Goal: Task Accomplishment & Management: Complete application form

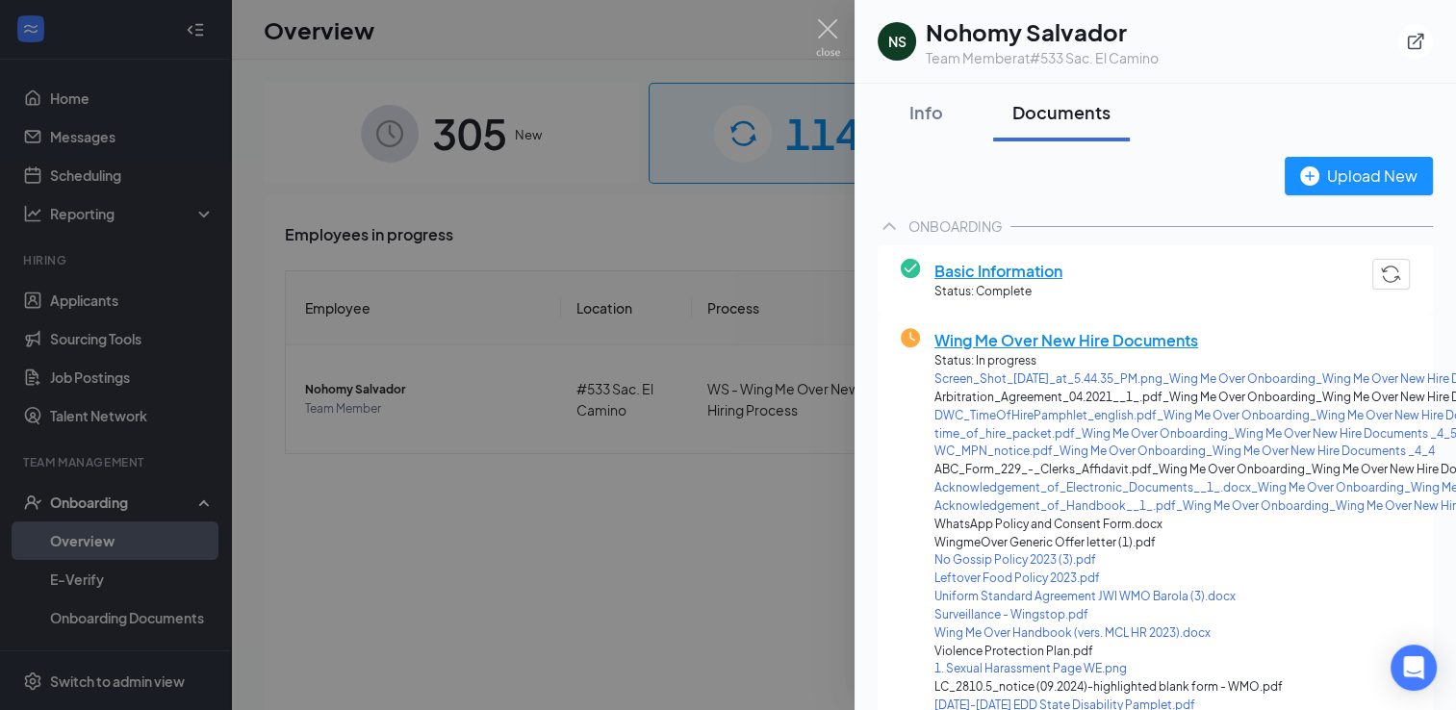
scroll to position [96, 0]
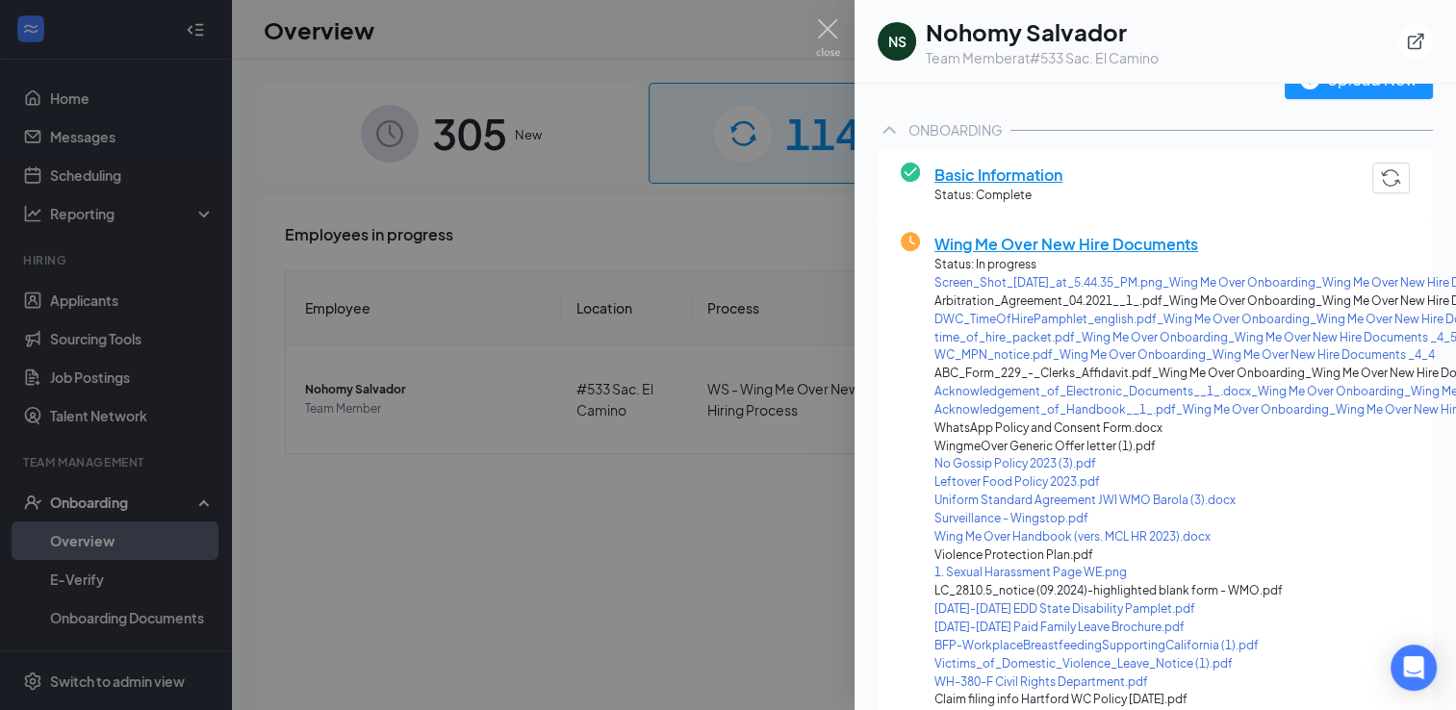
click at [1037, 238] on span "Wing Me Over New Hire Documents" at bounding box center [1283, 244] width 699 height 24
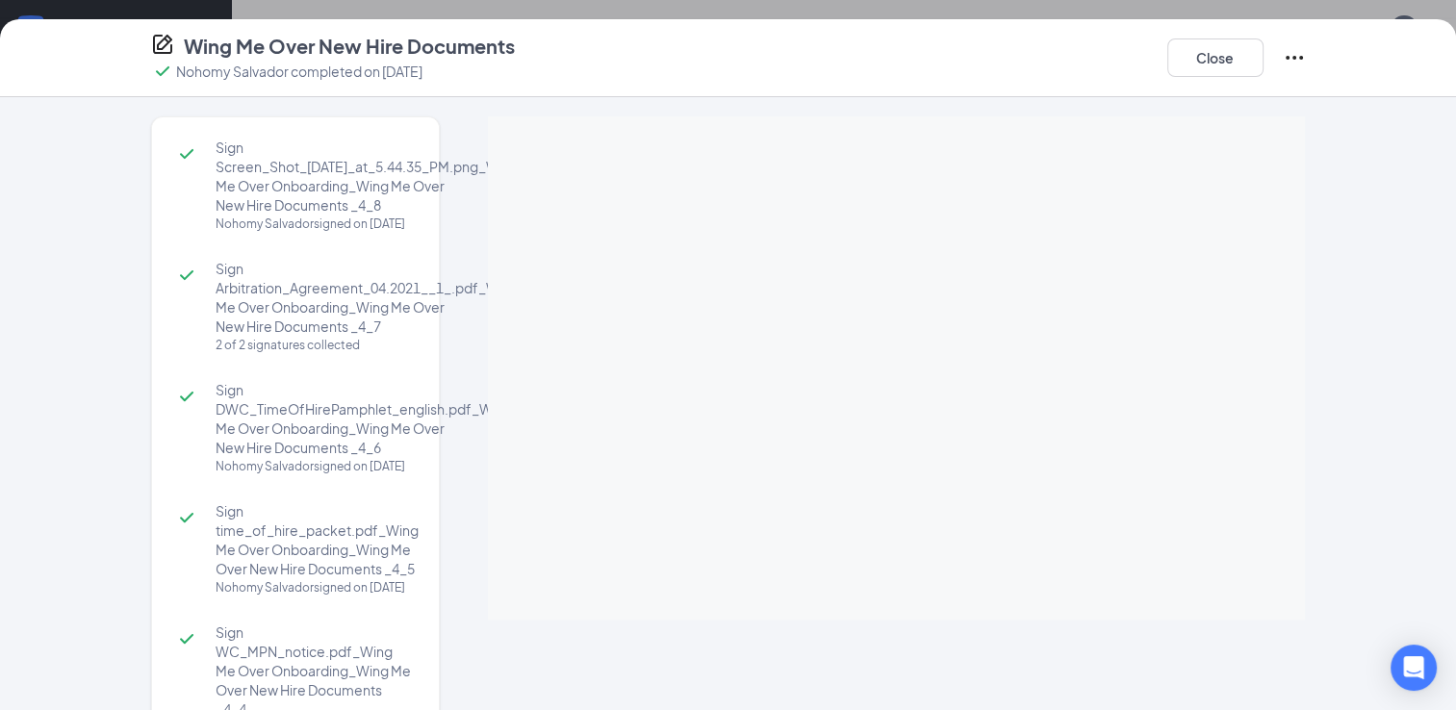
click at [1349, 326] on div "Sign Screen_Shot_[DATE]_at_5.44.35_PM.png_Wing Me Over Onboarding_Wing Me Over …" at bounding box center [728, 403] width 1456 height 613
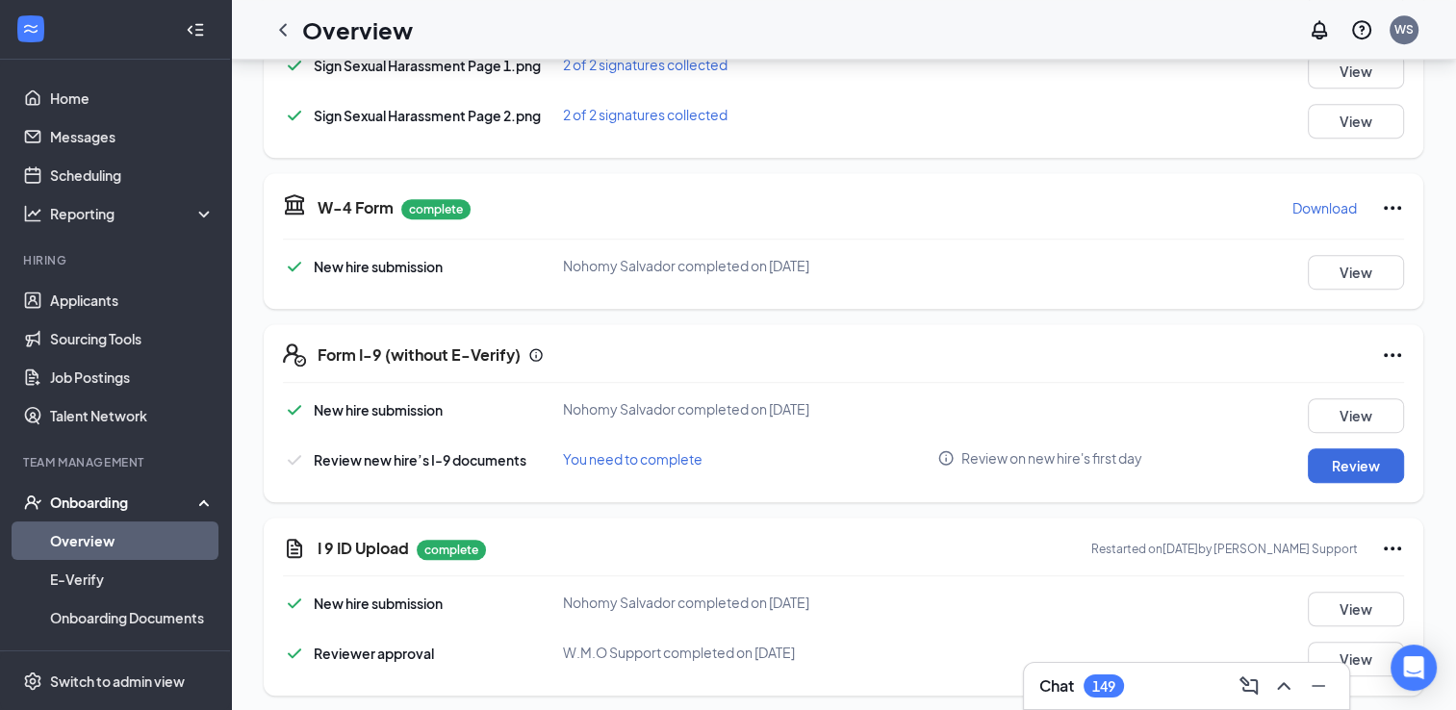
scroll to position [1310, 0]
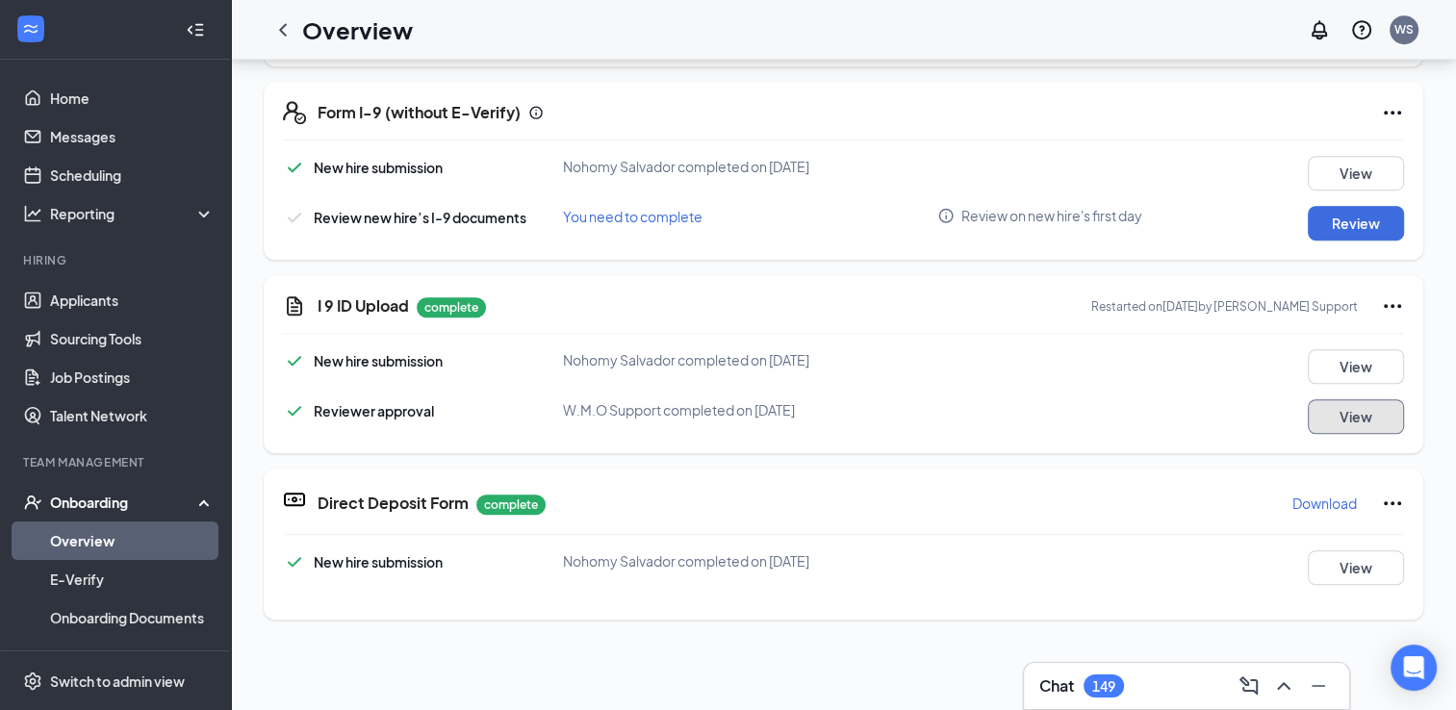
click at [1332, 413] on button "View" at bounding box center [1356, 416] width 96 height 35
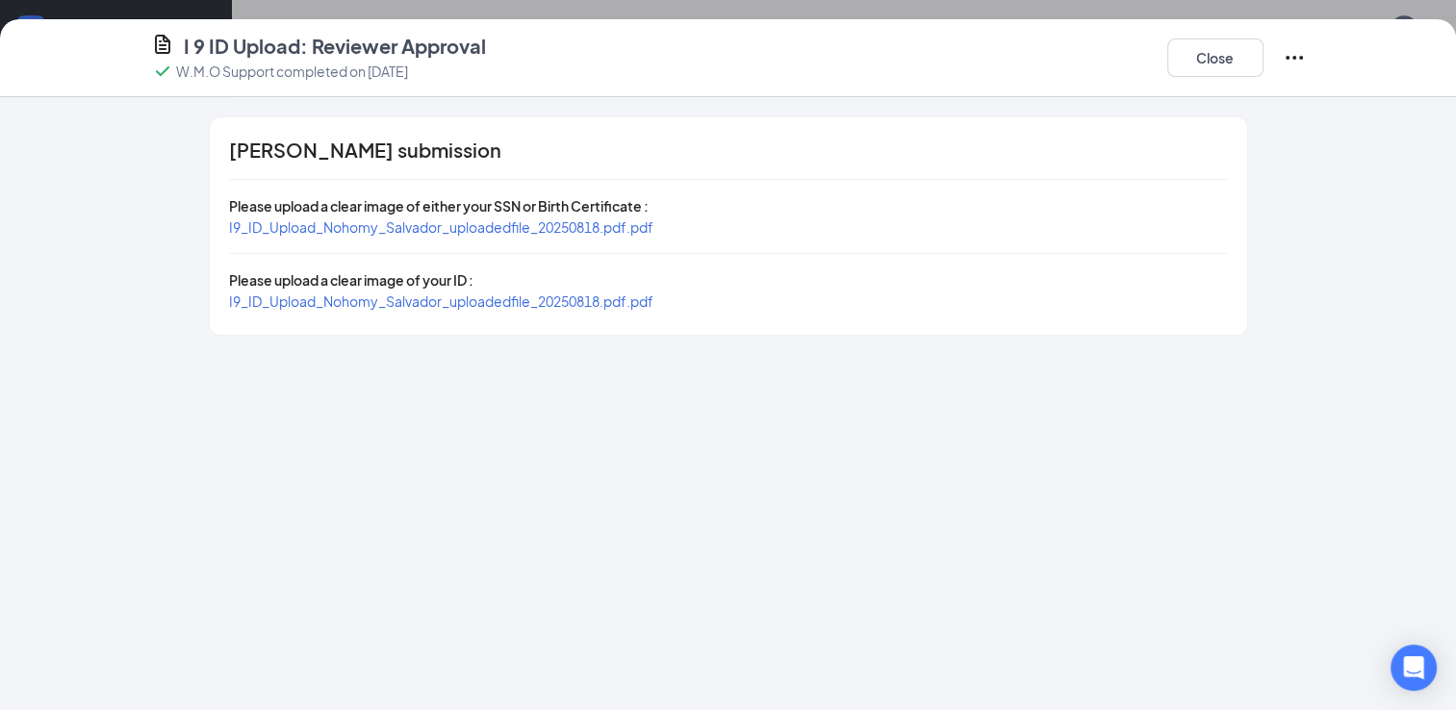
click at [608, 221] on span "I9_ID_Upload_Nohomy_Salvador_uploadedfile_20250818.pdf.pdf" at bounding box center [441, 226] width 424 height 17
click at [500, 302] on span "I9_ID_Upload_Nohomy_Salvador_uploadedfile_20250818.pdf.pdf" at bounding box center [441, 300] width 424 height 17
click at [1229, 60] on button "Close" at bounding box center [1215, 57] width 96 height 38
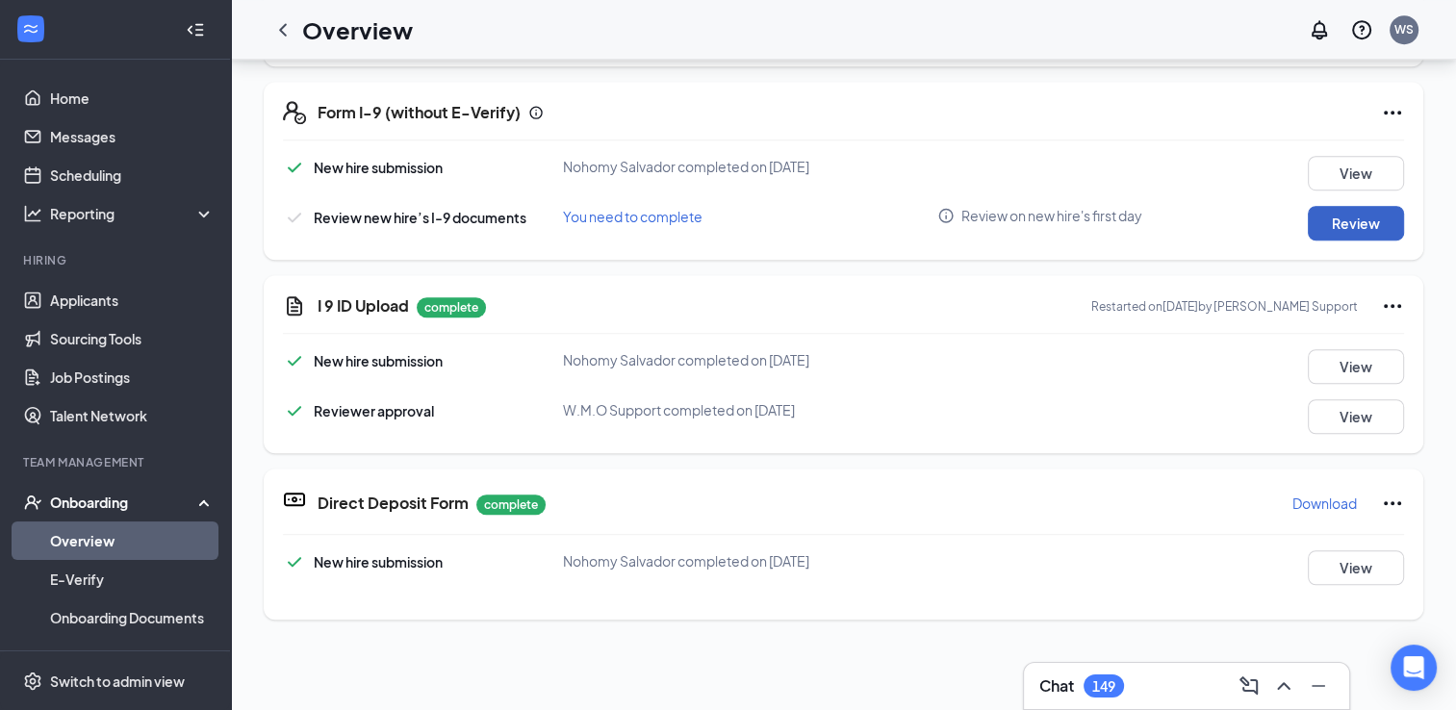
click at [1359, 227] on button "Review" at bounding box center [1356, 223] width 96 height 35
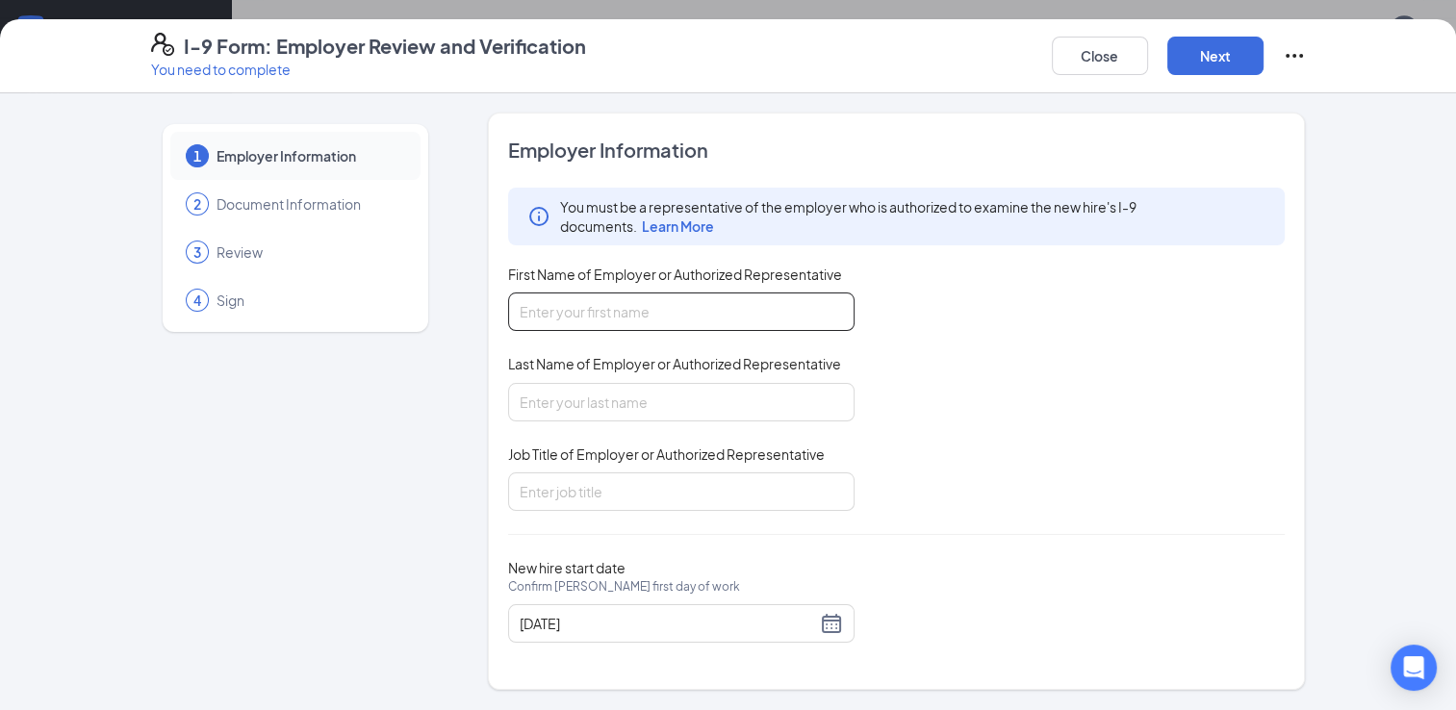
click at [743, 311] on input "First Name of Employer or Authorized Representative" at bounding box center [681, 311] width 346 height 38
type input "[PERSON_NAME]"
click at [572, 408] on input "Last Name of Employer or Authorized Representative" at bounding box center [681, 402] width 346 height 38
type input "[PERSON_NAME]"
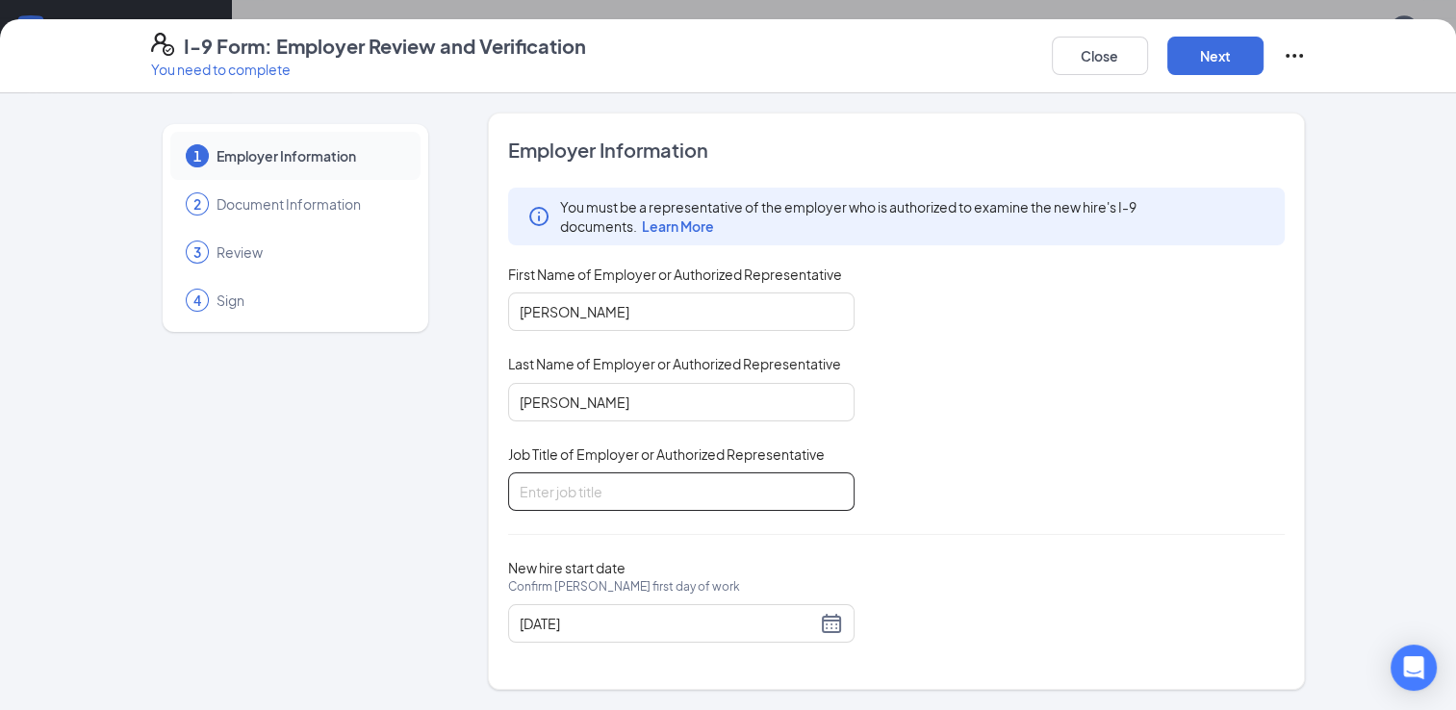
click at [563, 489] on input "Job Title of Employer or Authorized Representative" at bounding box center [681, 491] width 346 height 38
type input "admin rep"
drag, startPoint x: 1186, startPoint y: 59, endPoint x: 1175, endPoint y: 80, distance: 24.1
click at [1187, 59] on button "Next" at bounding box center [1215, 56] width 96 height 38
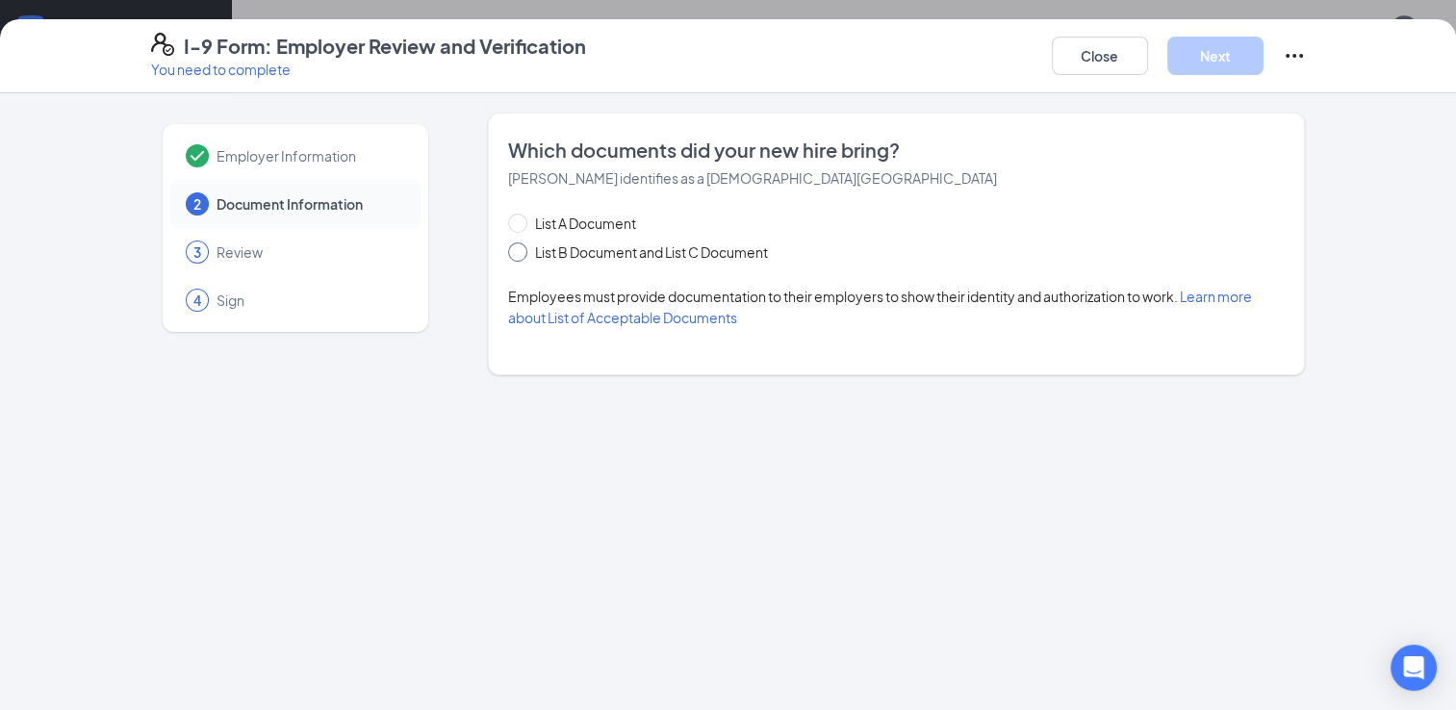
drag, startPoint x: 520, startPoint y: 253, endPoint x: 535, endPoint y: 254, distance: 15.4
click at [520, 252] on input "List B Document and List C Document" at bounding box center [514, 248] width 13 height 13
radio input "true"
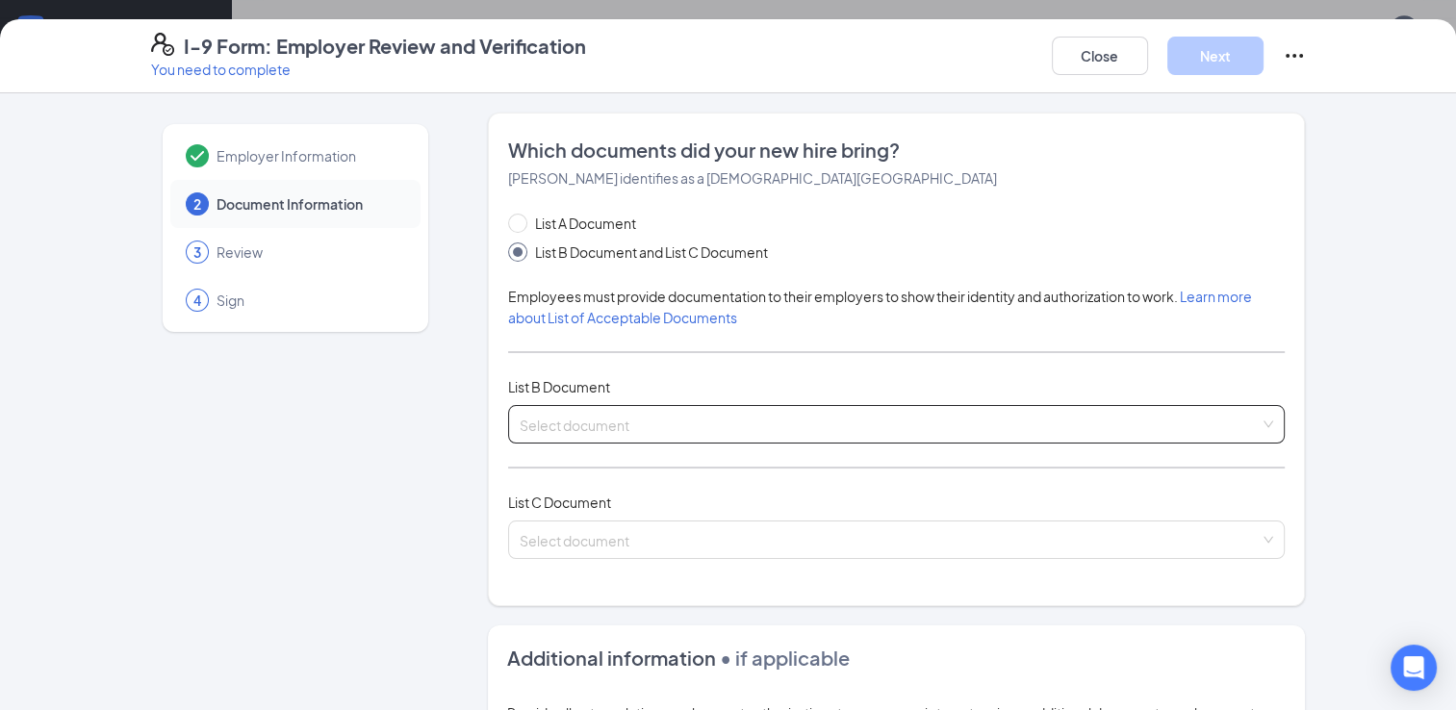
click at [605, 421] on input "search" at bounding box center [890, 420] width 741 height 29
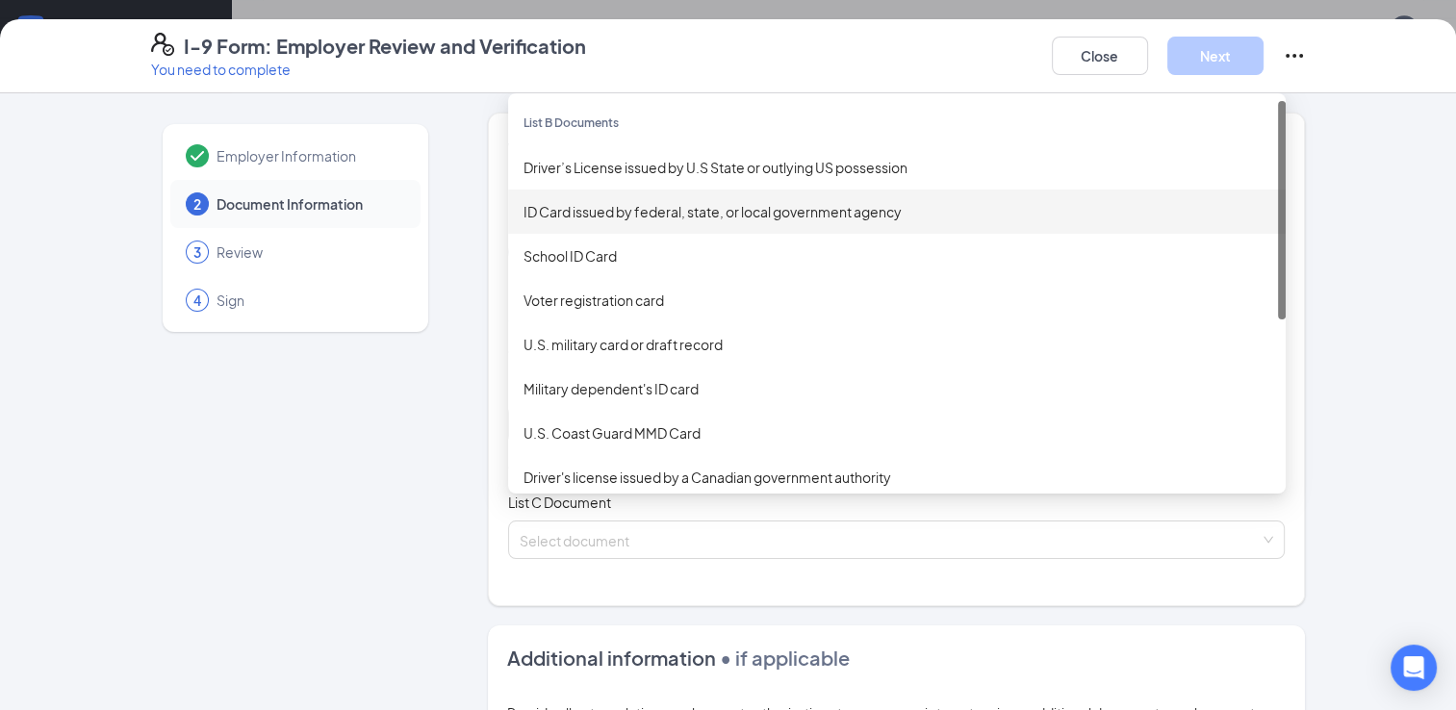
click at [587, 212] on div "ID Card issued by federal, state, or local government agency" at bounding box center [896, 211] width 747 height 21
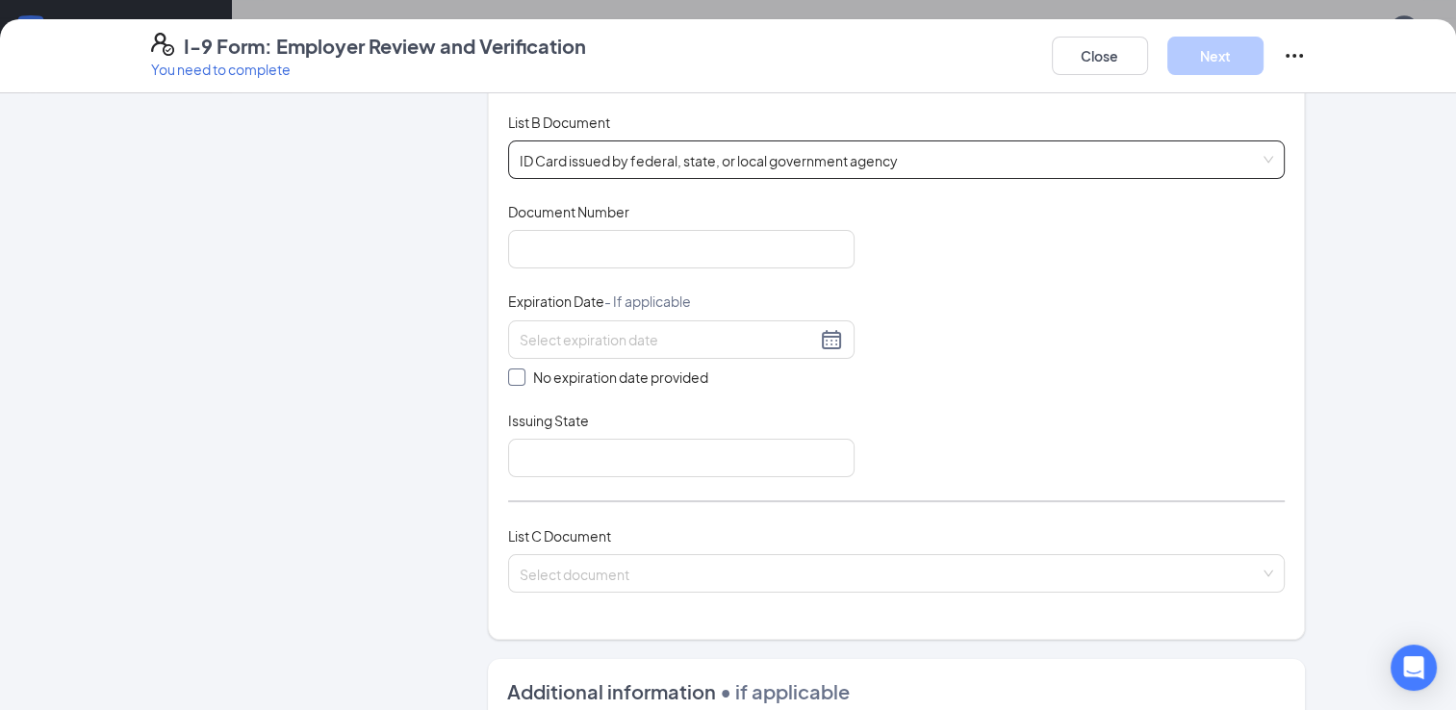
scroll to position [289, 0]
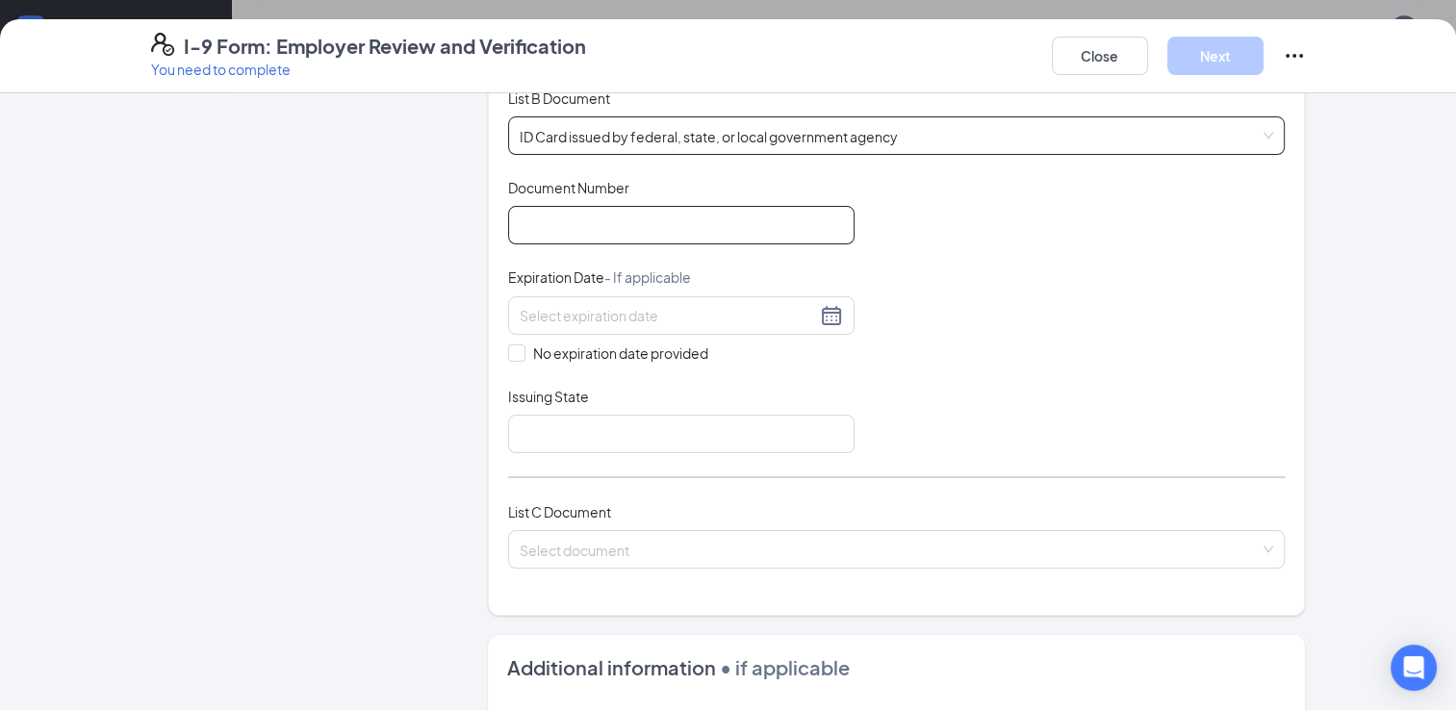
click at [589, 217] on input "Document Number" at bounding box center [681, 225] width 346 height 38
type input "Y5850201"
click at [550, 317] on input at bounding box center [668, 315] width 296 height 21
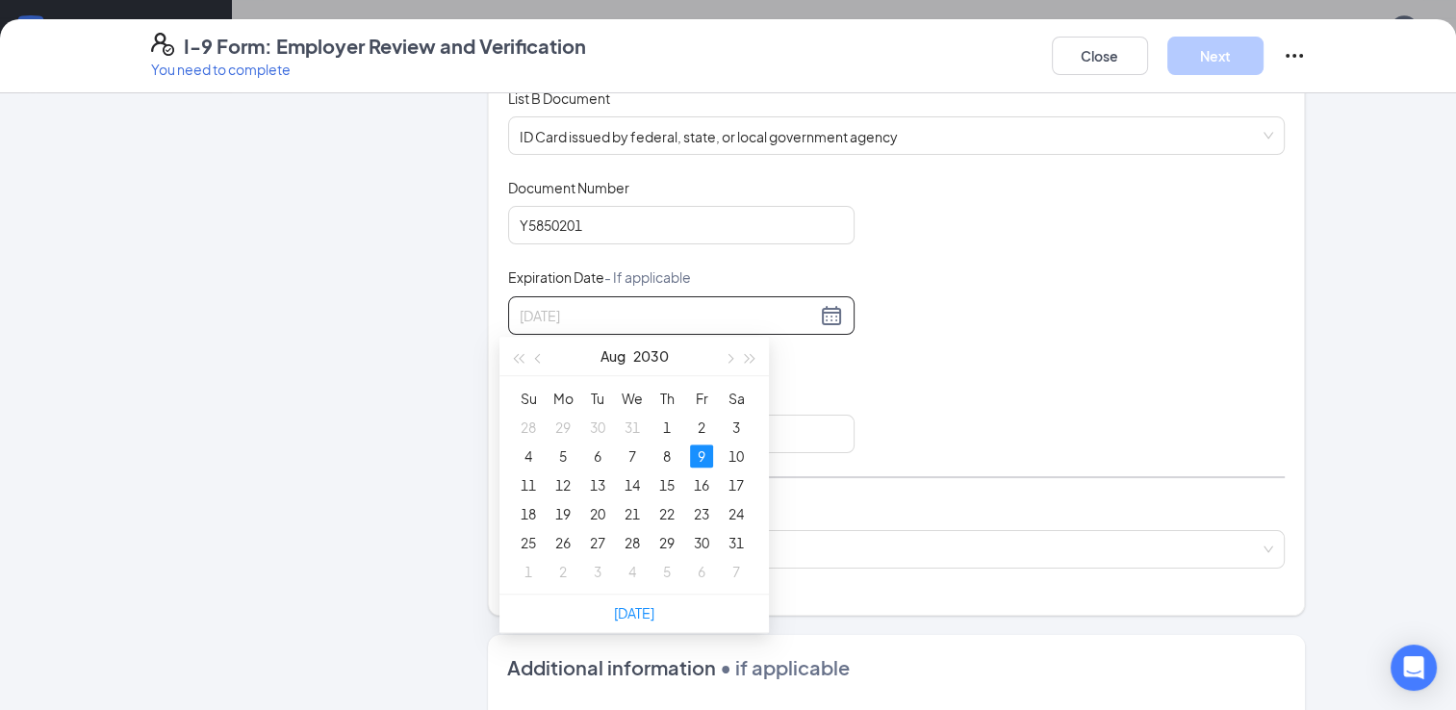
click at [704, 450] on div "9" at bounding box center [701, 456] width 23 height 23
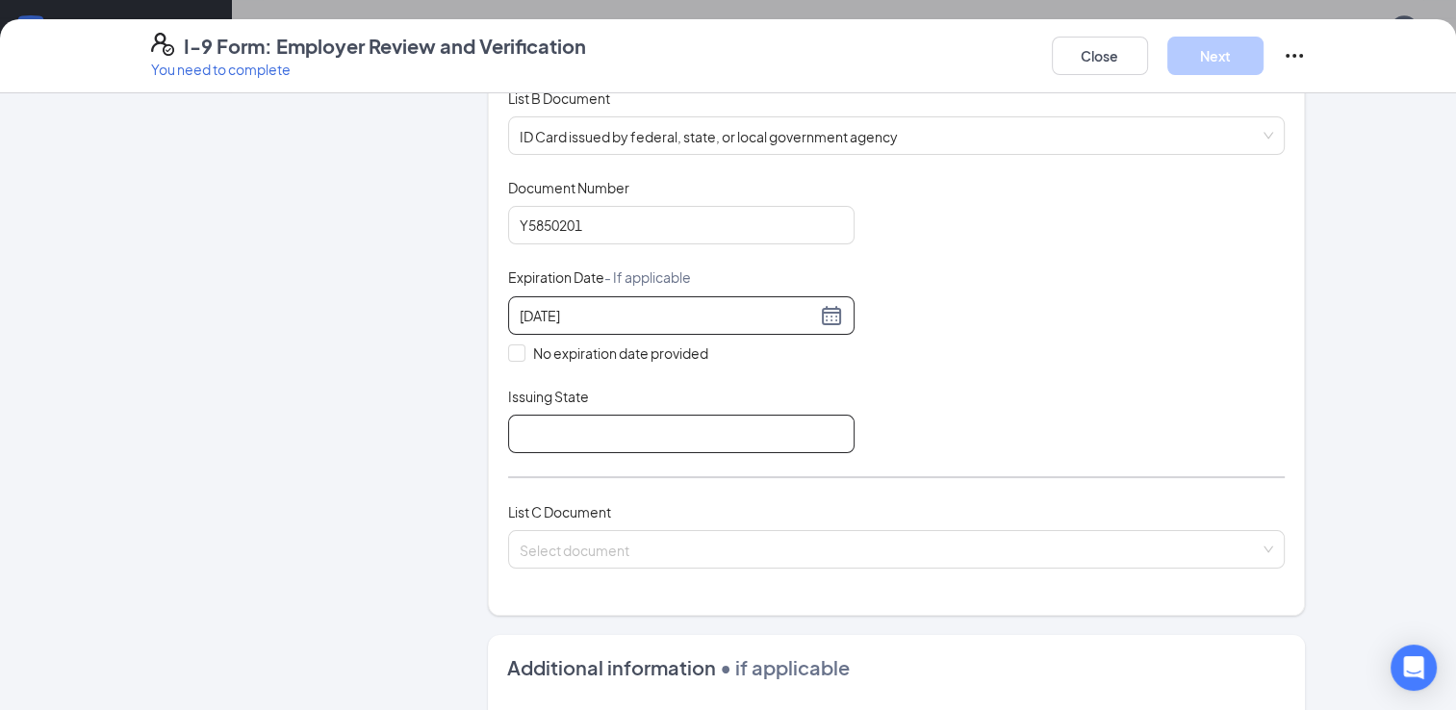
type input "[DATE]"
click at [723, 436] on input "Issuing State" at bounding box center [681, 434] width 346 height 38
type input "[US_STATE]"
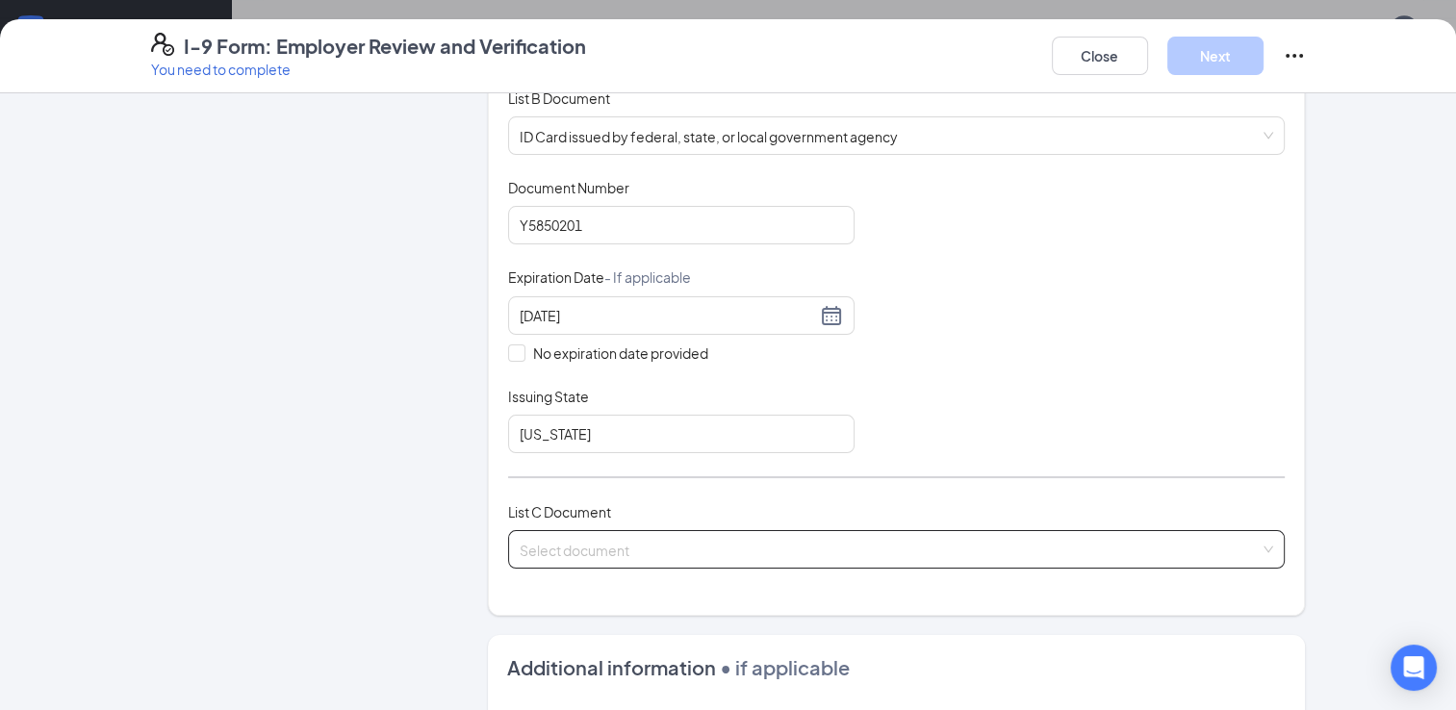
click at [616, 551] on input "search" at bounding box center [890, 545] width 741 height 29
click at [617, 544] on input "search" at bounding box center [890, 545] width 741 height 29
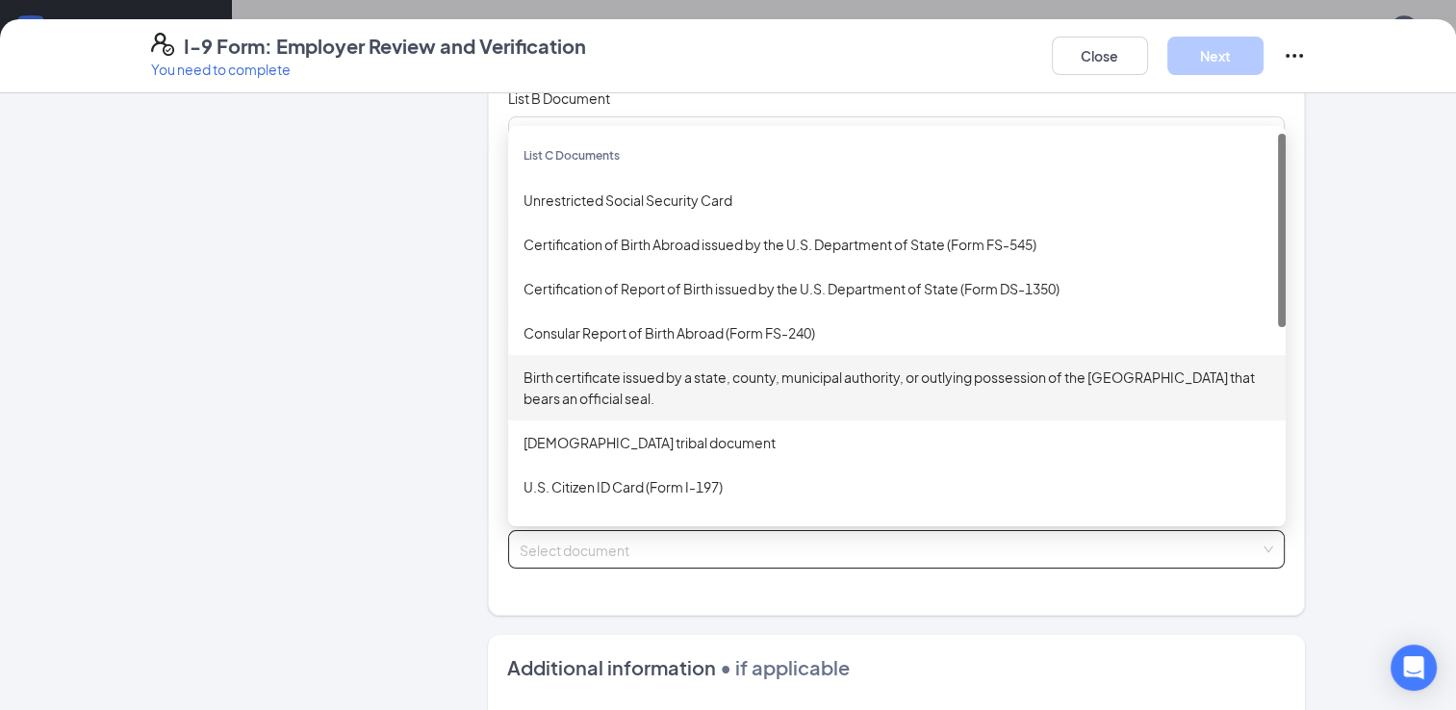
click at [565, 379] on div "Birth certificate issued by a state, county, municipal authority, or outlying p…" at bounding box center [896, 388] width 747 height 42
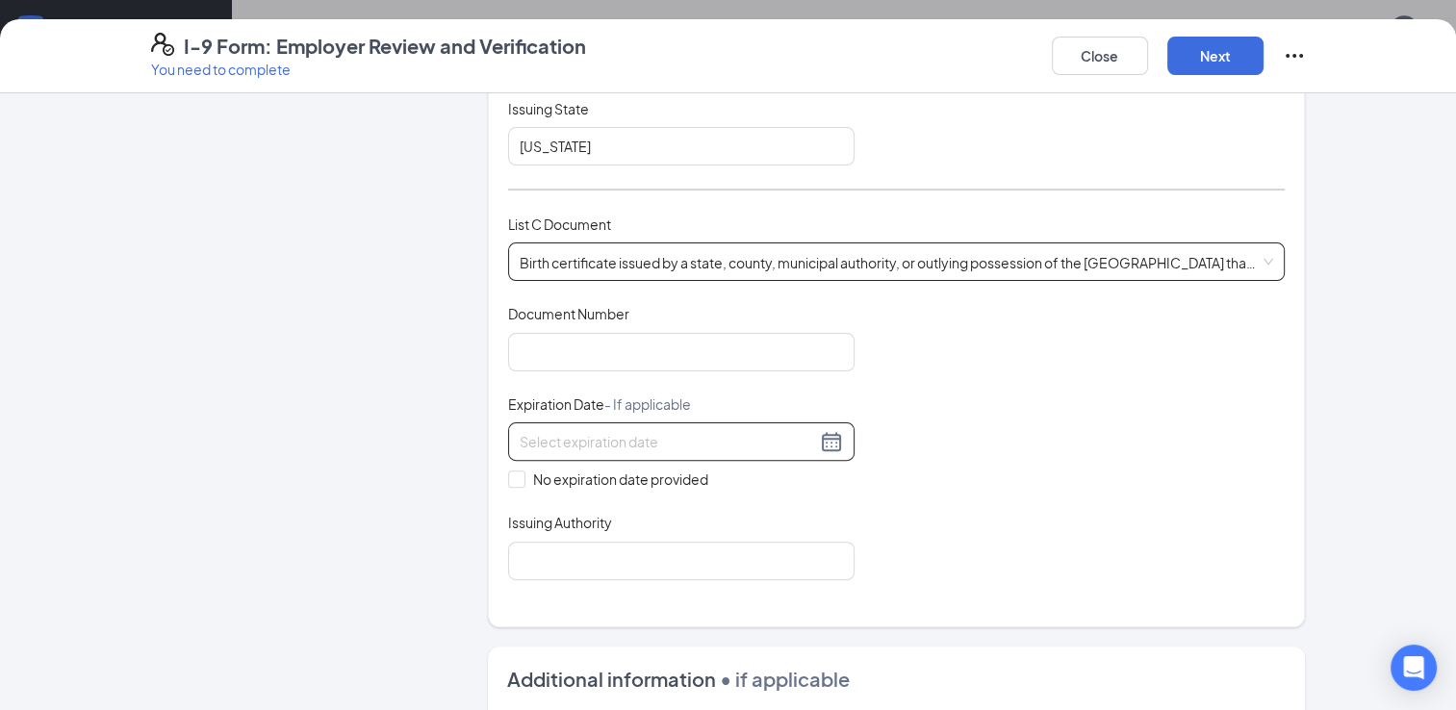
scroll to position [577, 0]
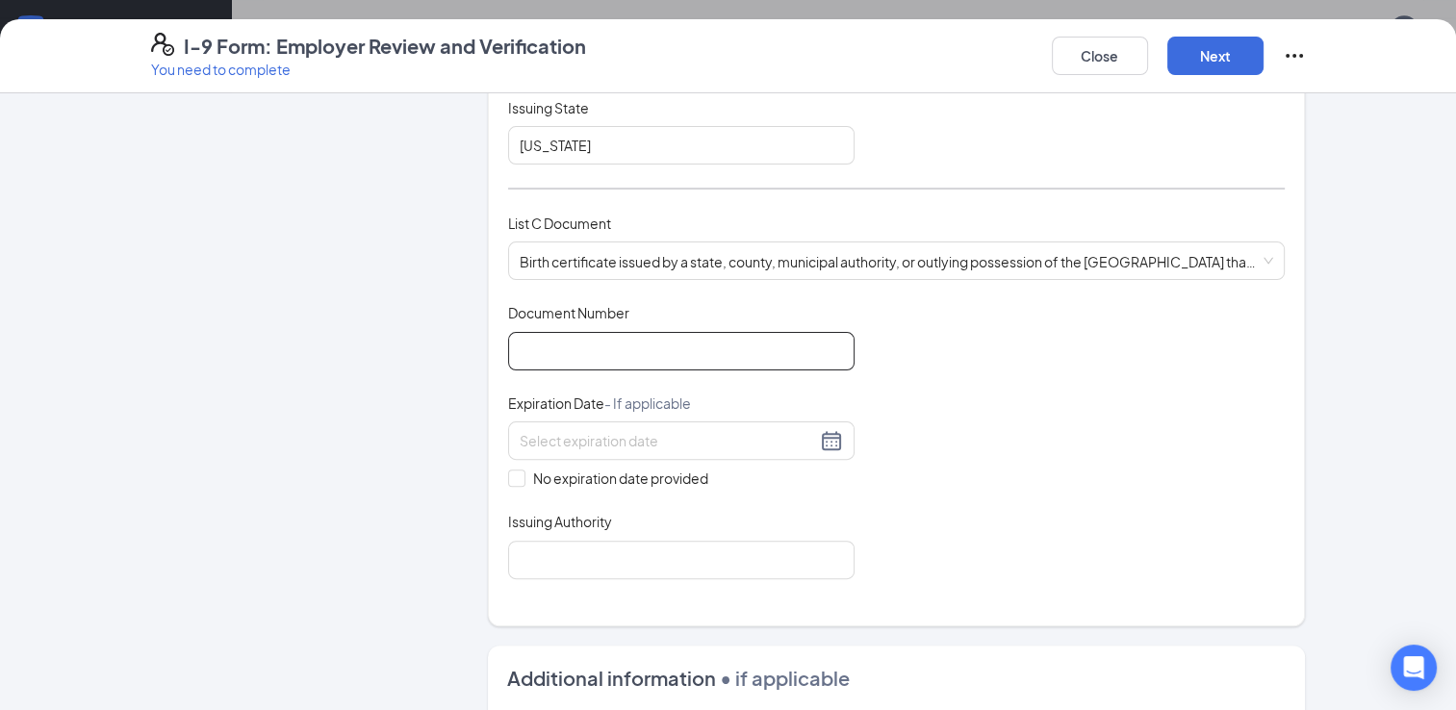
drag, startPoint x: 635, startPoint y: 348, endPoint x: 594, endPoint y: 190, distance: 164.1
click at [635, 348] on input "Document Number" at bounding box center [681, 351] width 346 height 38
type input "1200034011759"
click at [508, 472] on input "No expiration date provided" at bounding box center [514, 476] width 13 height 13
checkbox input "true"
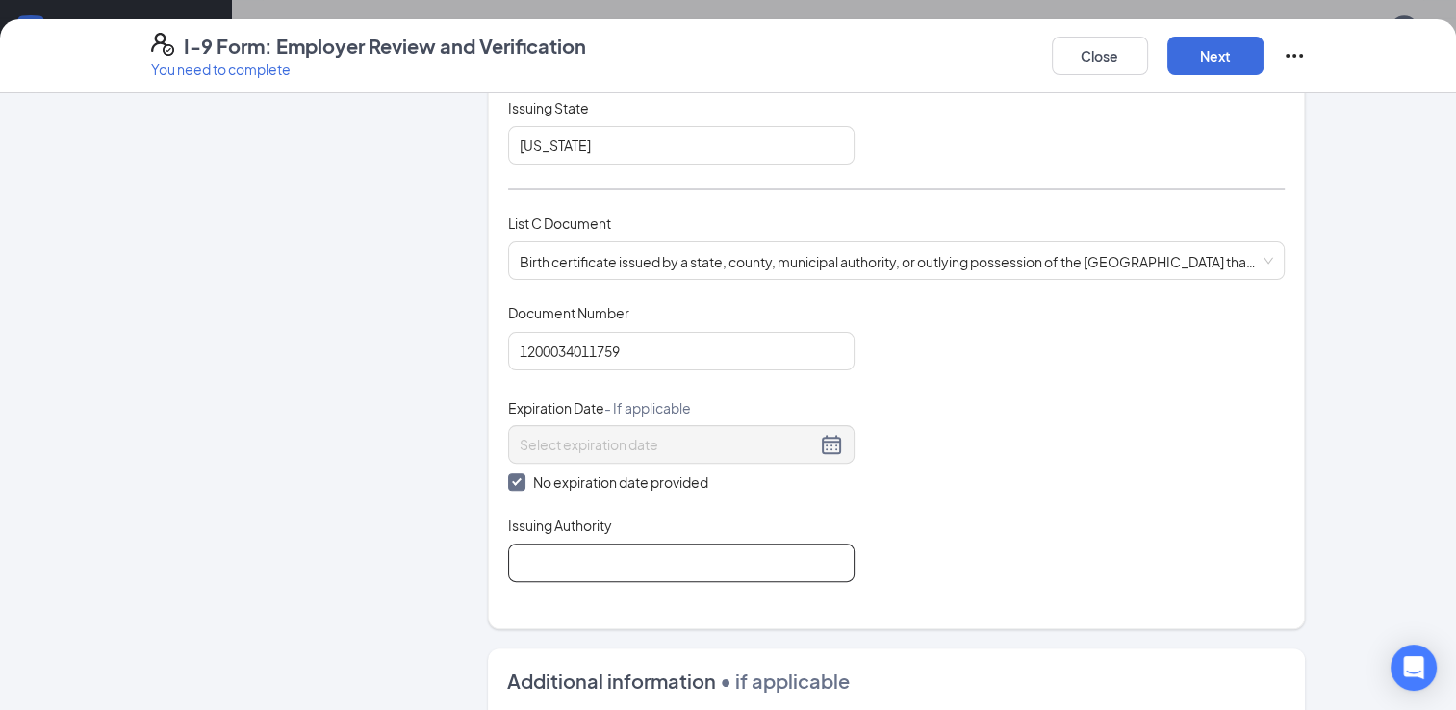
click at [593, 560] on input "Issuing Authority" at bounding box center [681, 563] width 346 height 38
click at [578, 555] on input "Issuing Authority" at bounding box center [681, 563] width 346 height 38
type input "[GEOGRAPHIC_DATA]"
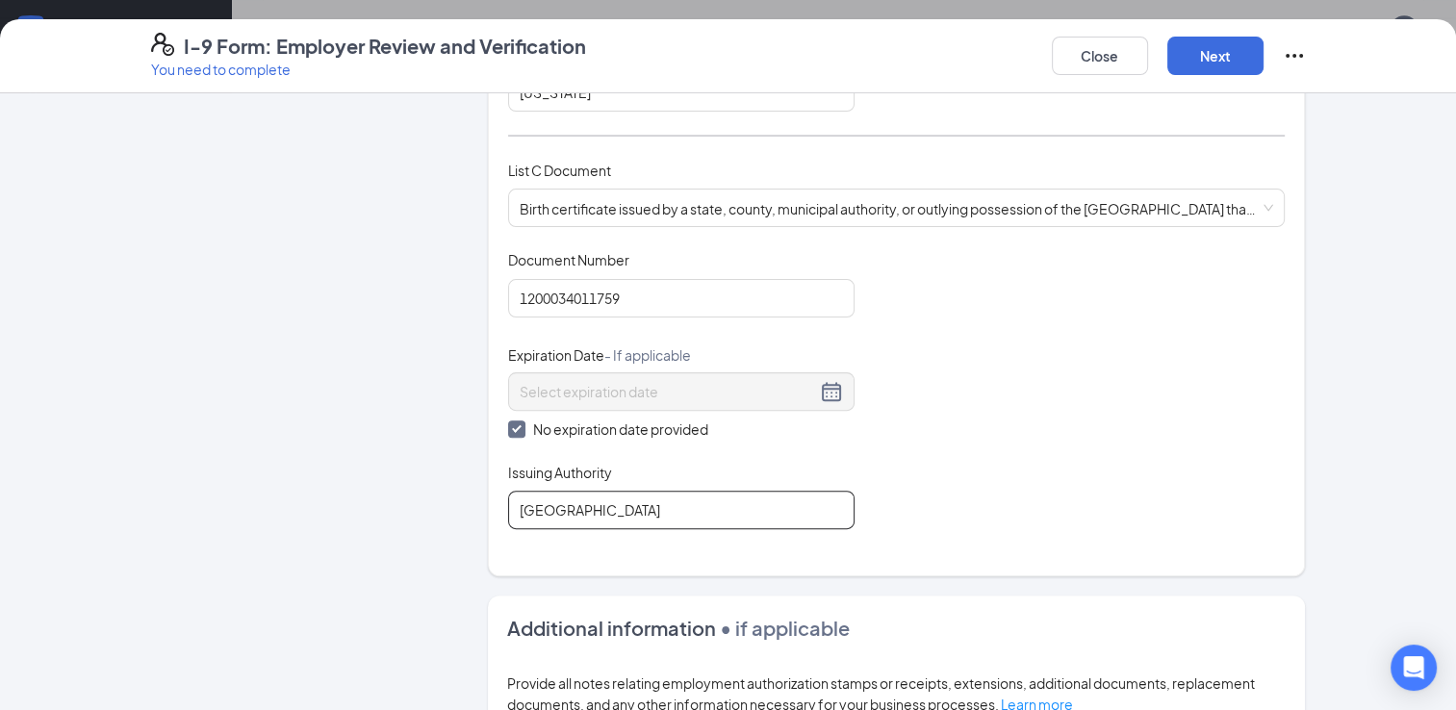
scroll to position [770, 0]
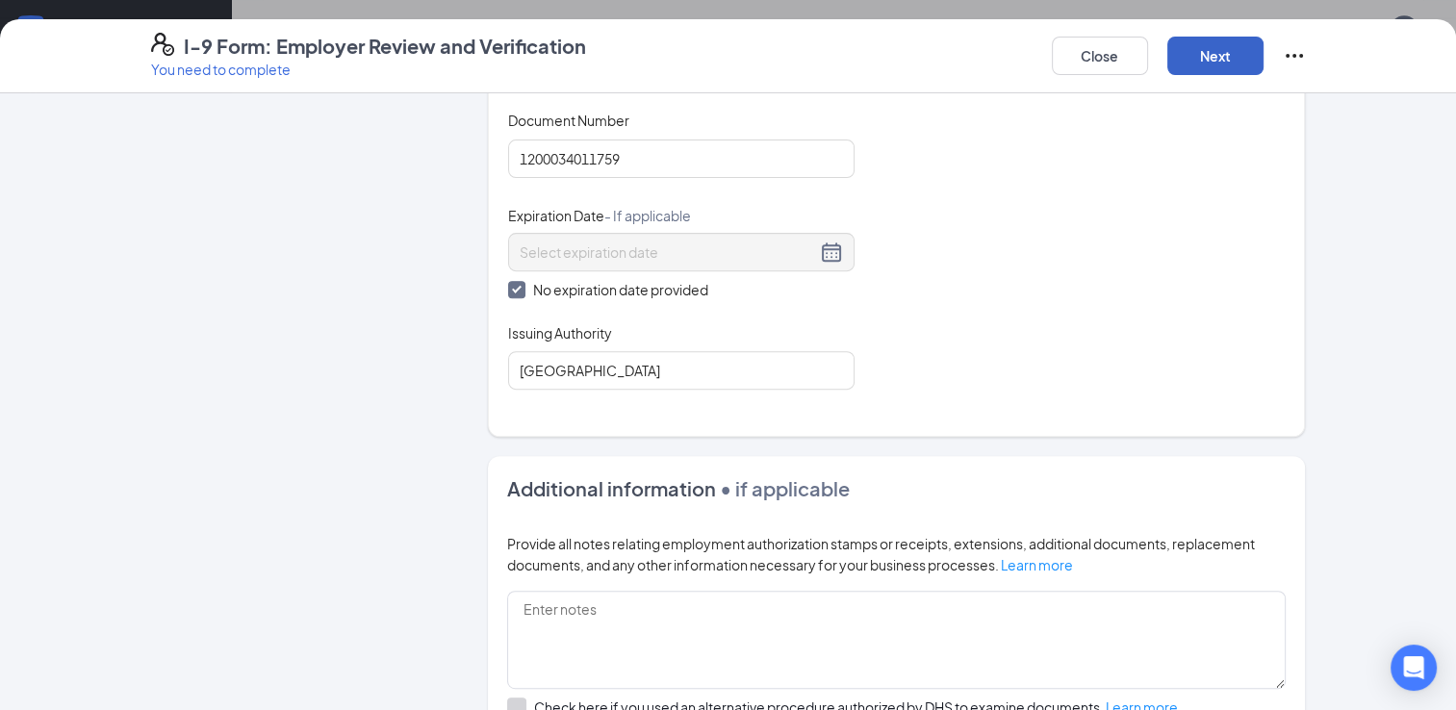
click at [1212, 64] on button "Next" at bounding box center [1215, 56] width 96 height 38
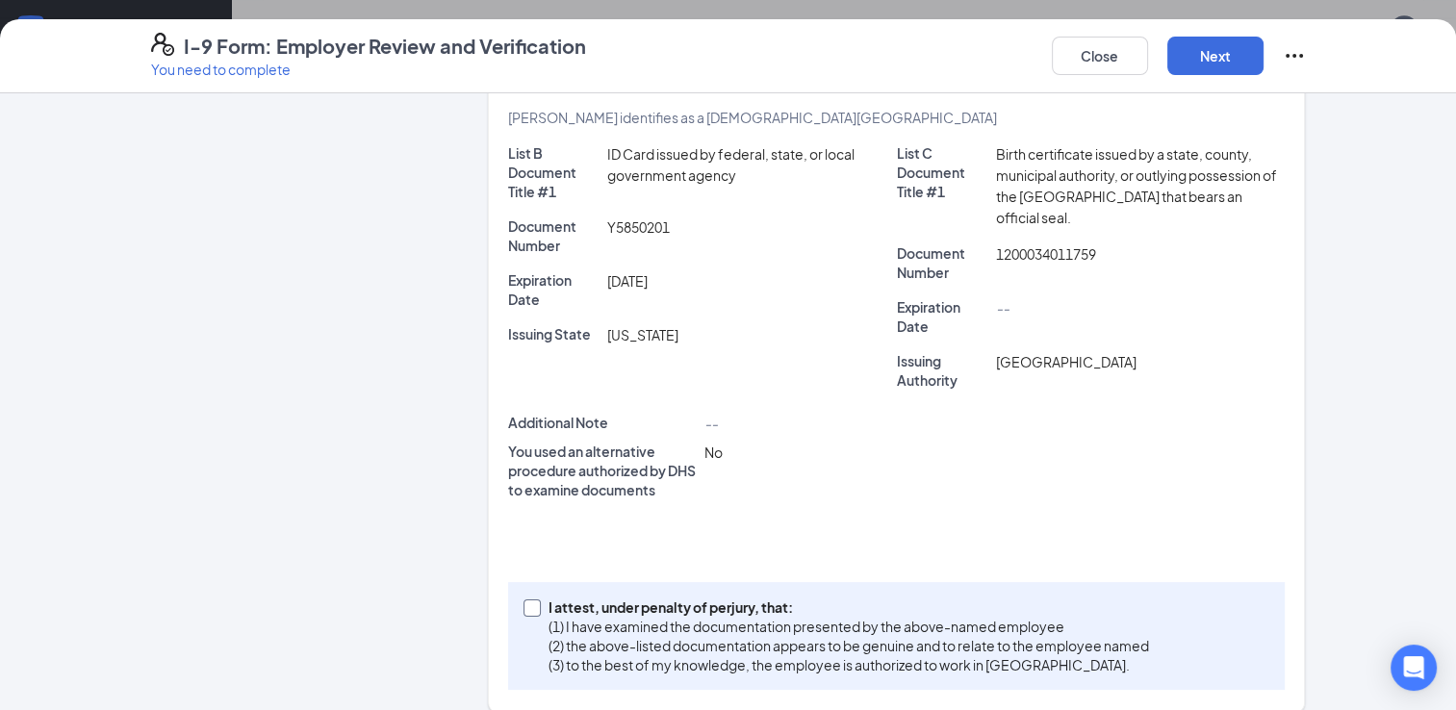
click at [526, 599] on input "I attest, under penalty of [PERSON_NAME], that: (1) I have examined the documen…" at bounding box center [529, 605] width 13 height 13
checkbox input "true"
click at [1215, 63] on button "Next" at bounding box center [1215, 56] width 96 height 38
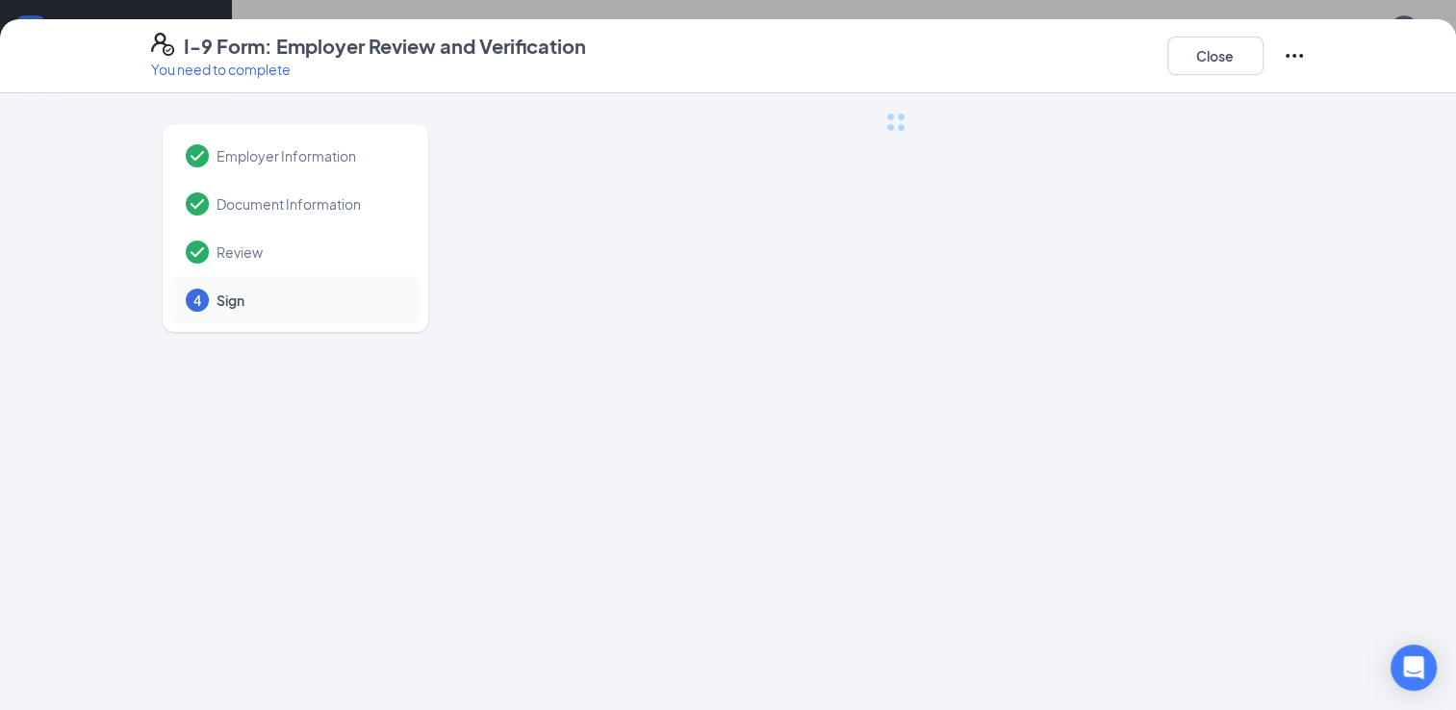
scroll to position [0, 0]
